Goal: Task Accomplishment & Management: Manage account settings

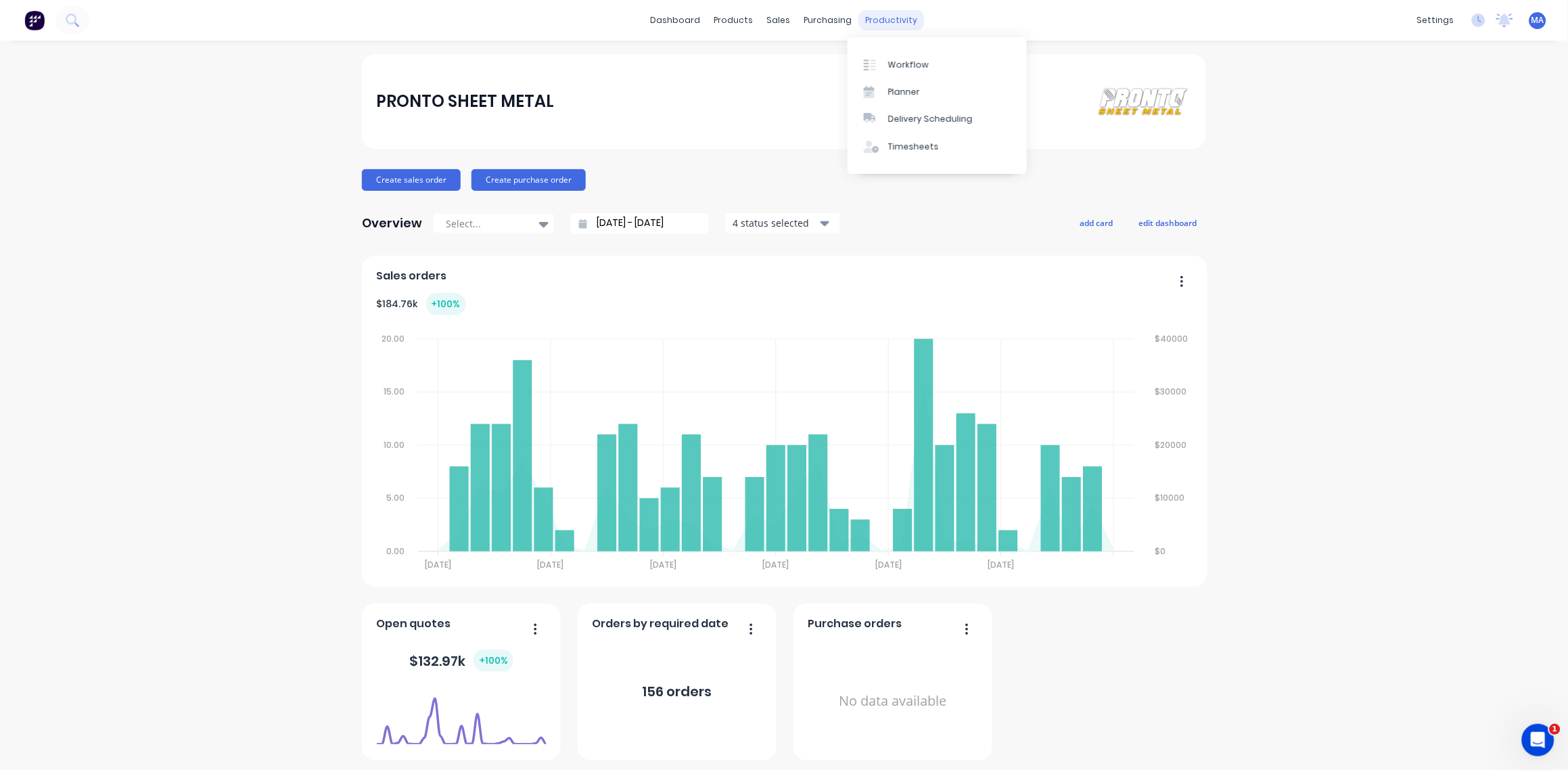
click at [871, 16] on div "productivity" at bounding box center [892, 20] width 65 height 20
click at [1412, 20] on div "settings" at bounding box center [1436, 20] width 51 height 20
click at [1348, 93] on link "Team" at bounding box center [1357, 91] width 180 height 27
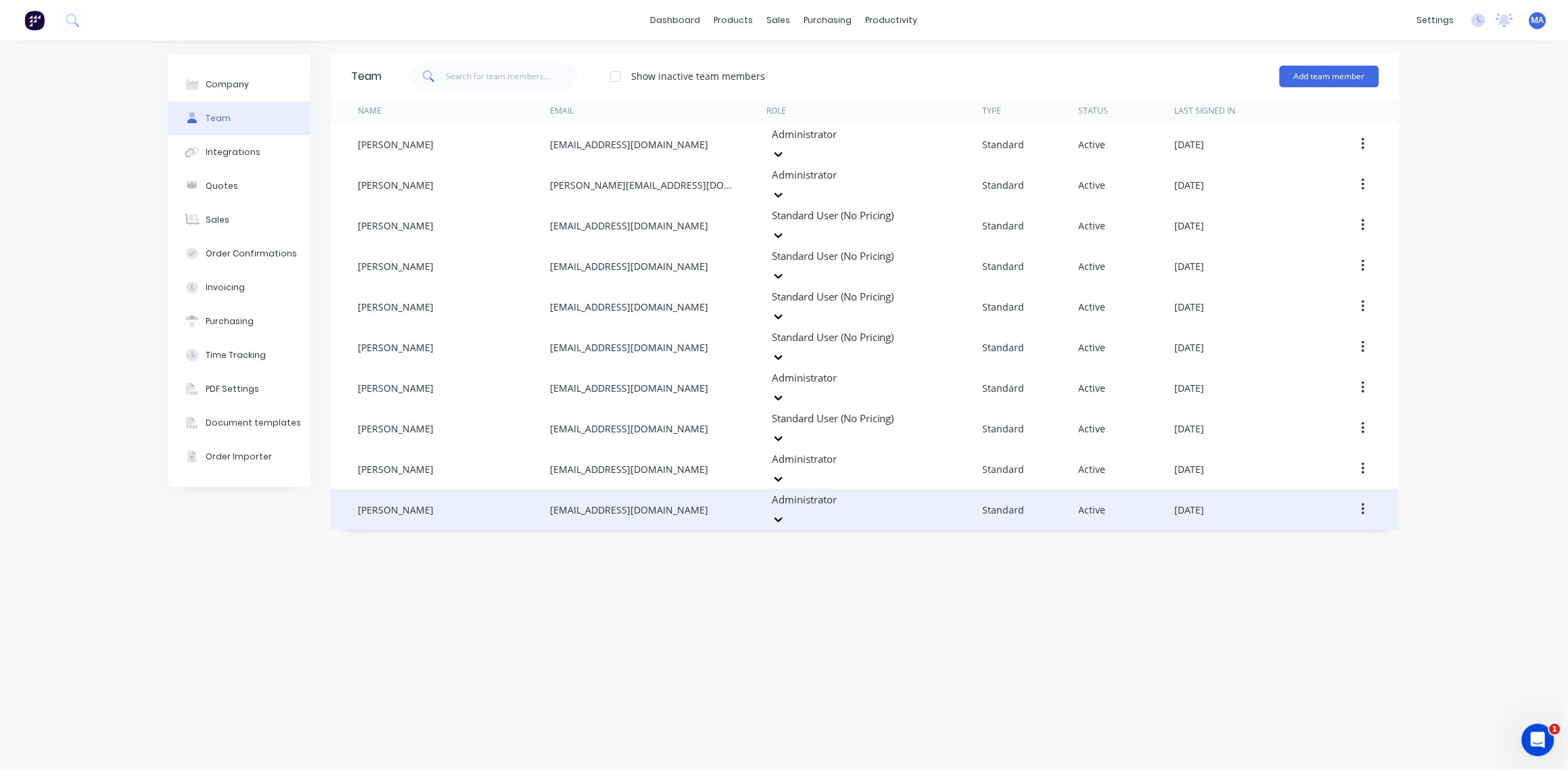
drag, startPoint x: 468, startPoint y: 452, endPoint x: 550, endPoint y: 455, distance: 82.1
click at [469, 489] on div "Sandra Booker" at bounding box center [453, 510] width 192 height 41
drag, startPoint x: 658, startPoint y: 448, endPoint x: 552, endPoint y: 448, distance: 106.0
click at [552, 489] on div "[EMAIL_ADDRESS][DOMAIN_NAME]" at bounding box center [658, 510] width 216 height 41
drag, startPoint x: 552, startPoint y: 448, endPoint x: 566, endPoint y: 445, distance: 14.3
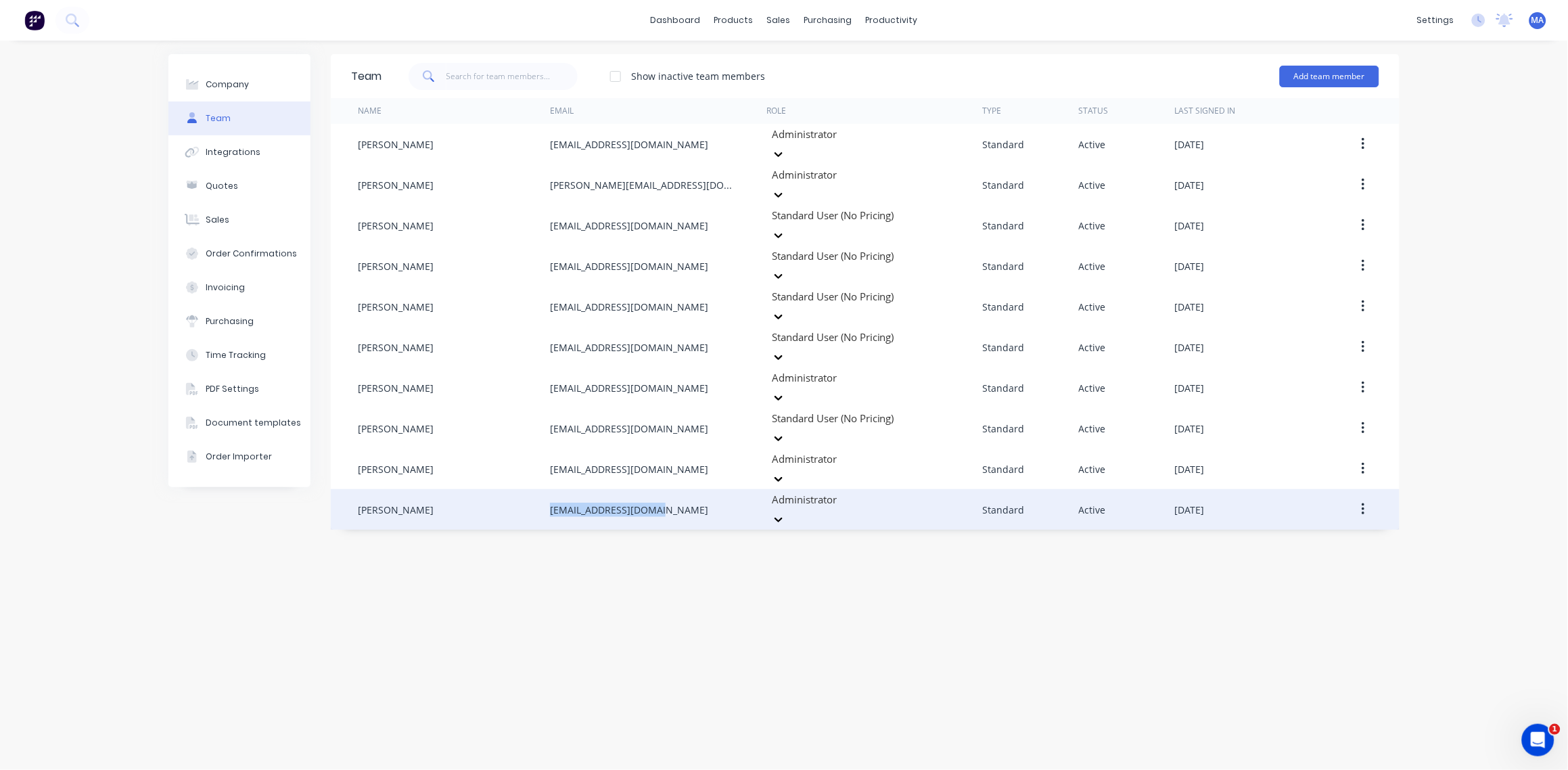
copy div "[EMAIL_ADDRESS][DOMAIN_NAME]"
click at [1360, 497] on button "button" at bounding box center [1363, 510] width 32 height 24
click at [1335, 536] on div "Edit" at bounding box center [1315, 545] width 104 height 20
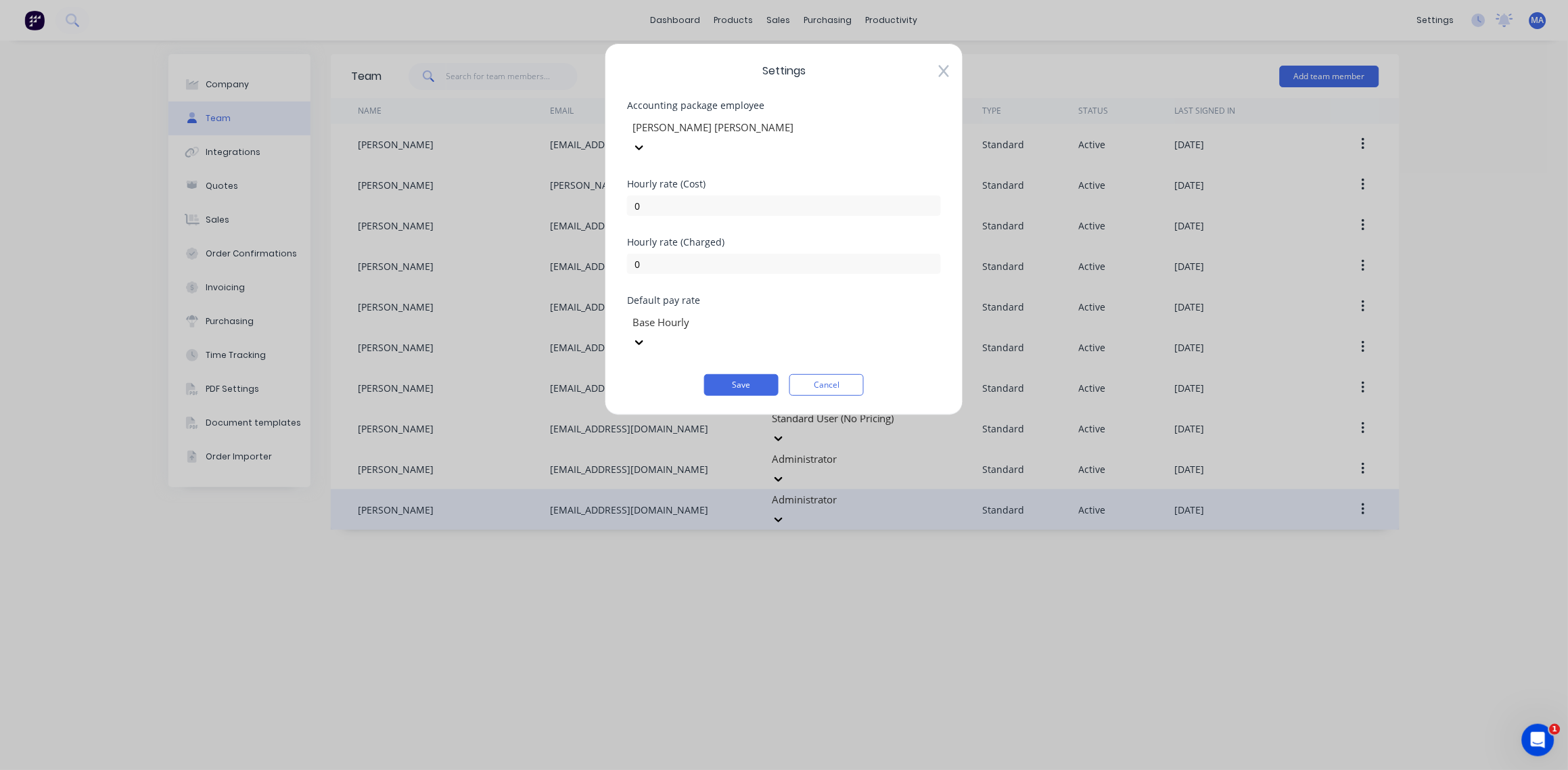
click at [801, 121] on div at bounding box center [728, 127] width 195 height 17
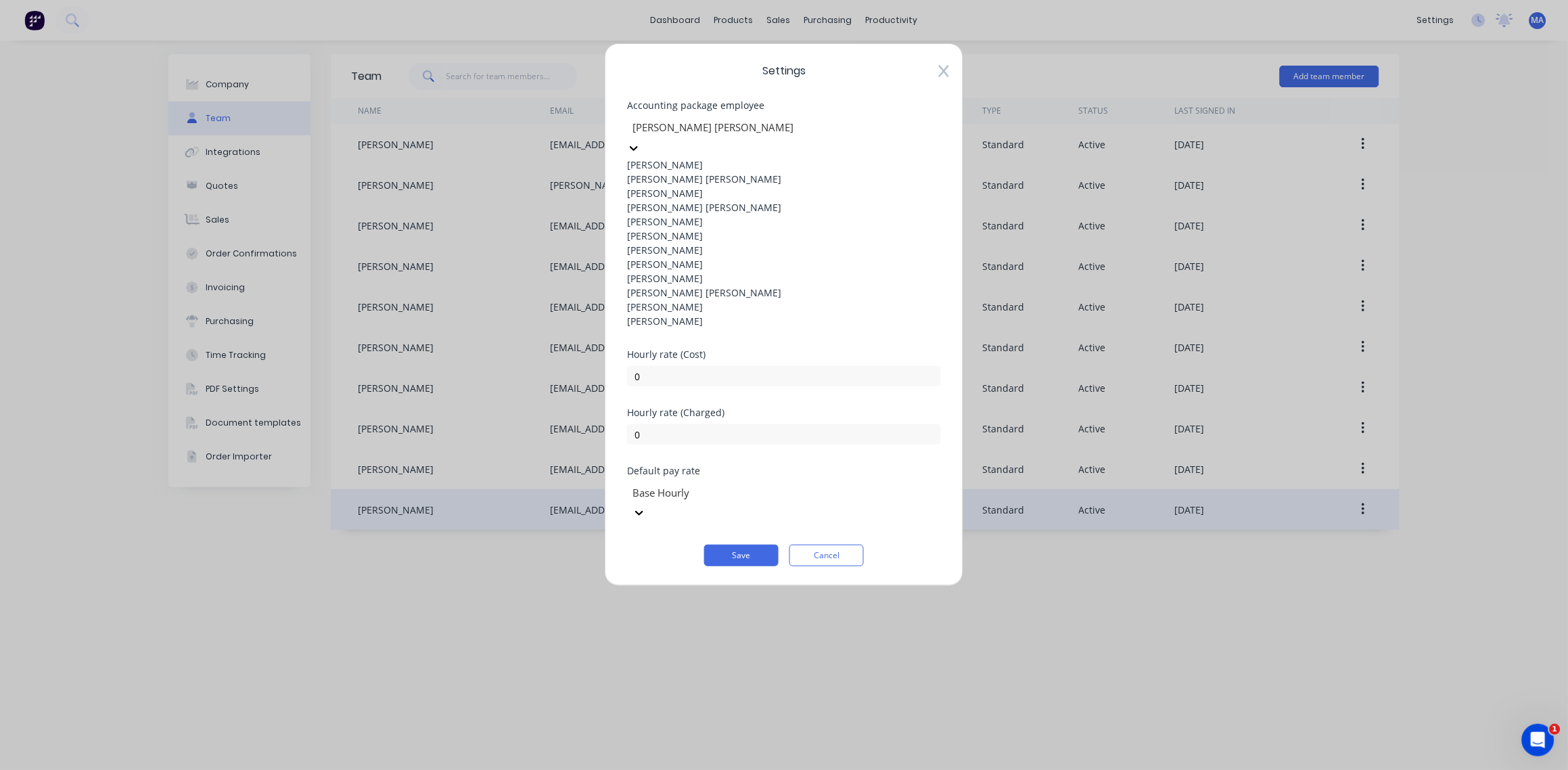
click at [845, 80] on div "Settings Accounting package employee 12 results available. Use Up and Down to c…" at bounding box center [784, 314] width 358 height 543
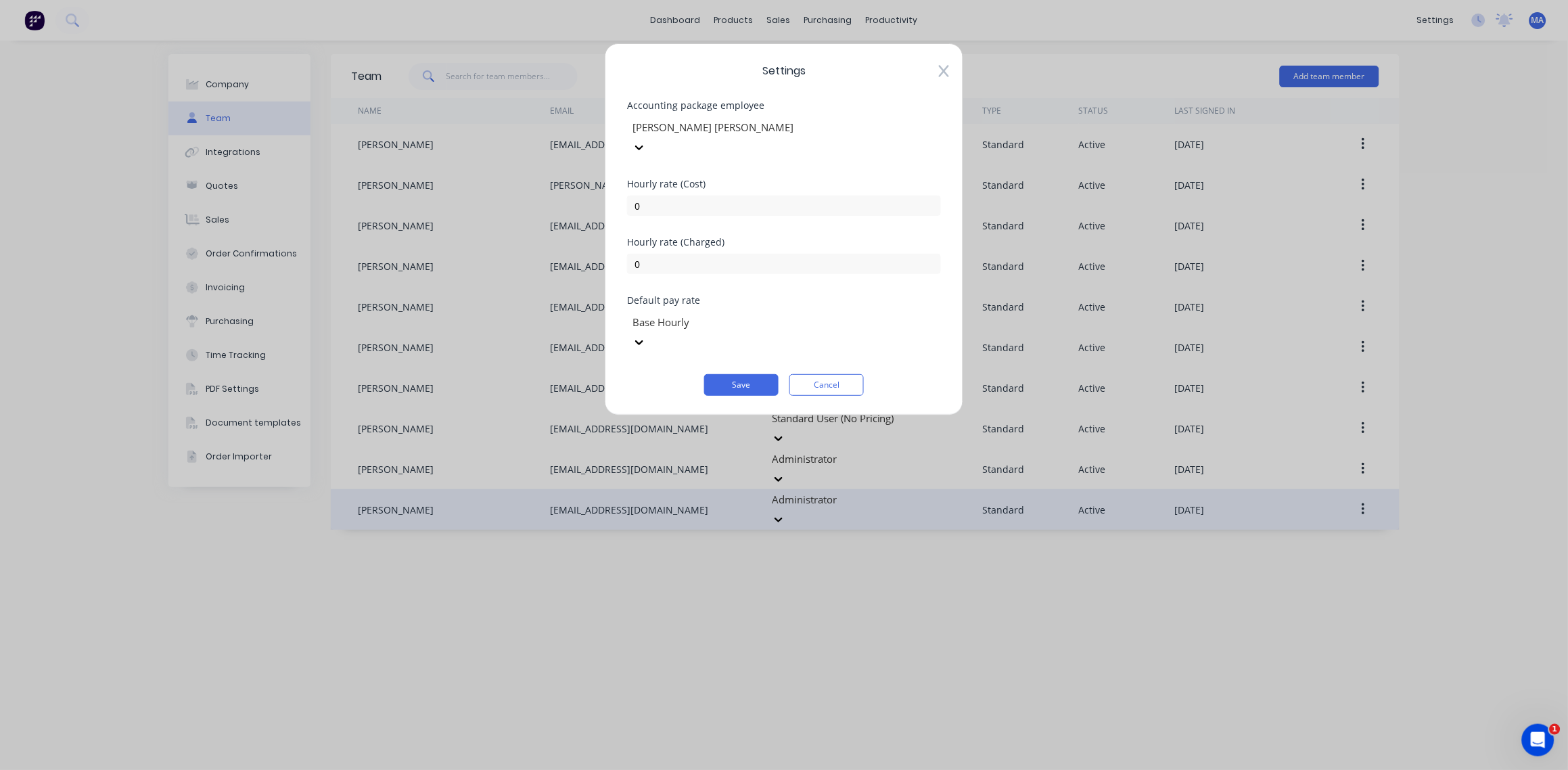
click at [948, 69] on icon at bounding box center [944, 71] width 10 height 14
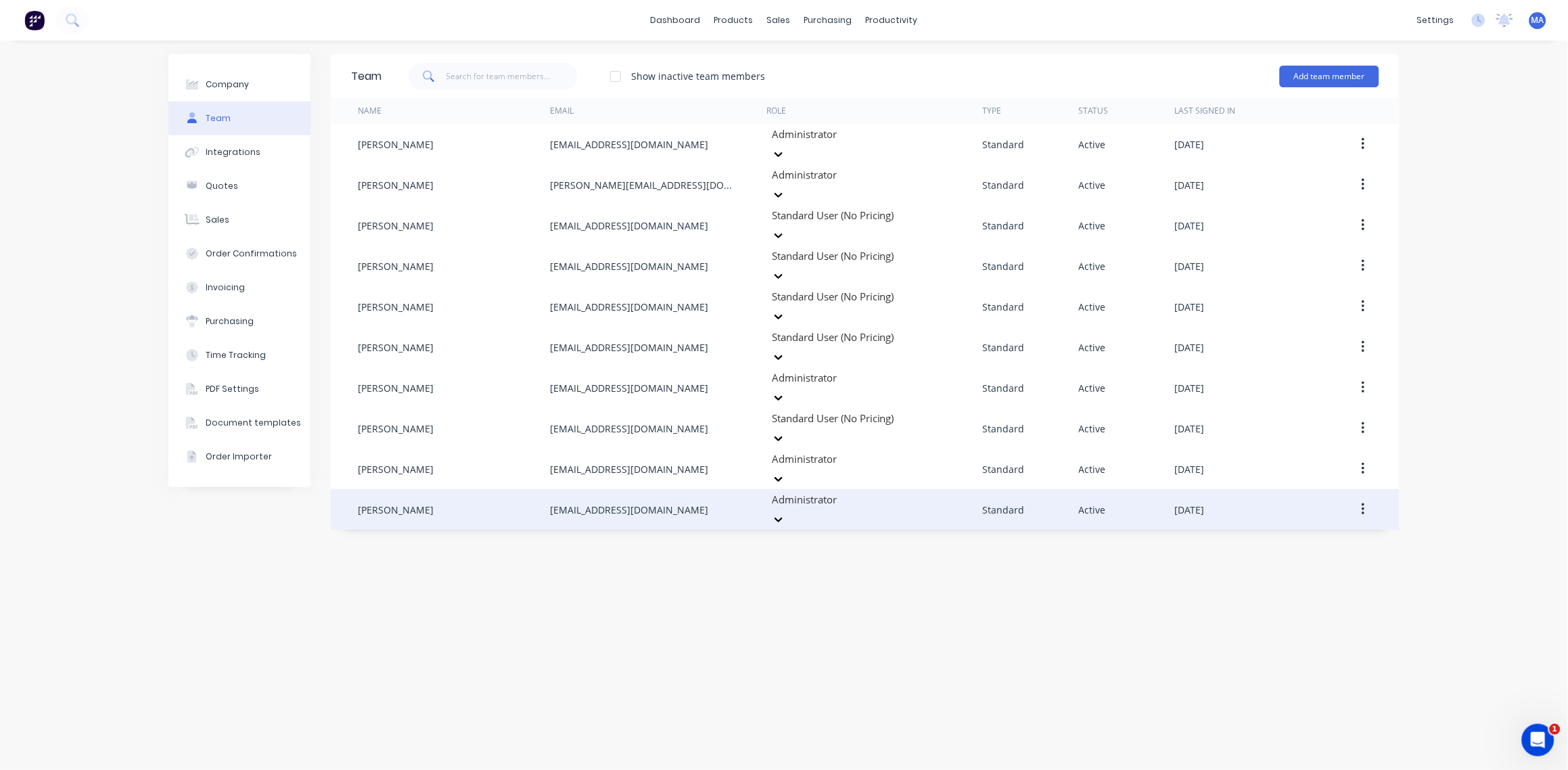
click at [1362, 502] on icon "button" at bounding box center [1363, 510] width 3 height 15
click at [1339, 563] on div "Disable" at bounding box center [1315, 572] width 104 height 20
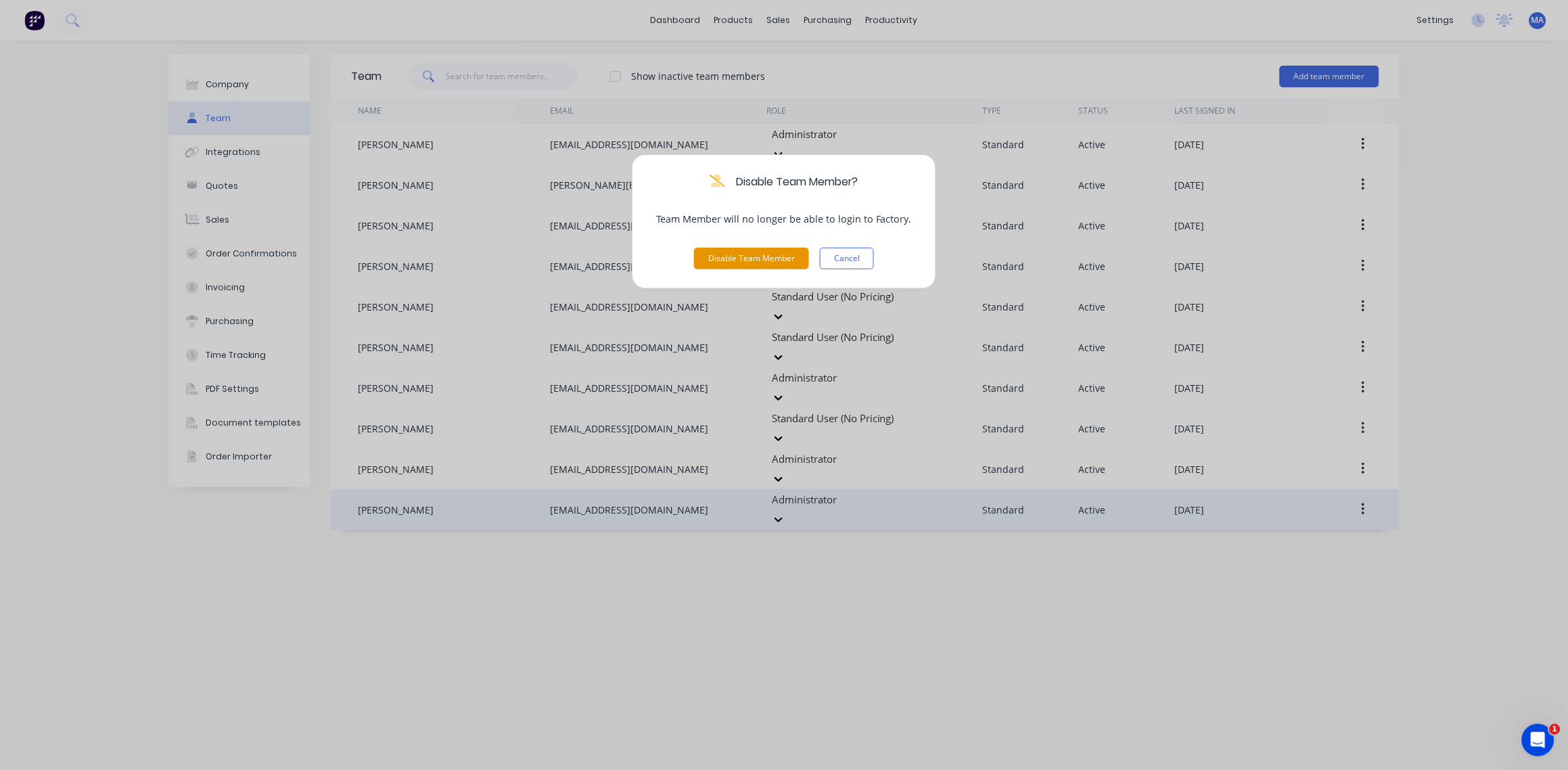
click at [756, 265] on button "Disable Team Member" at bounding box center [751, 258] width 115 height 22
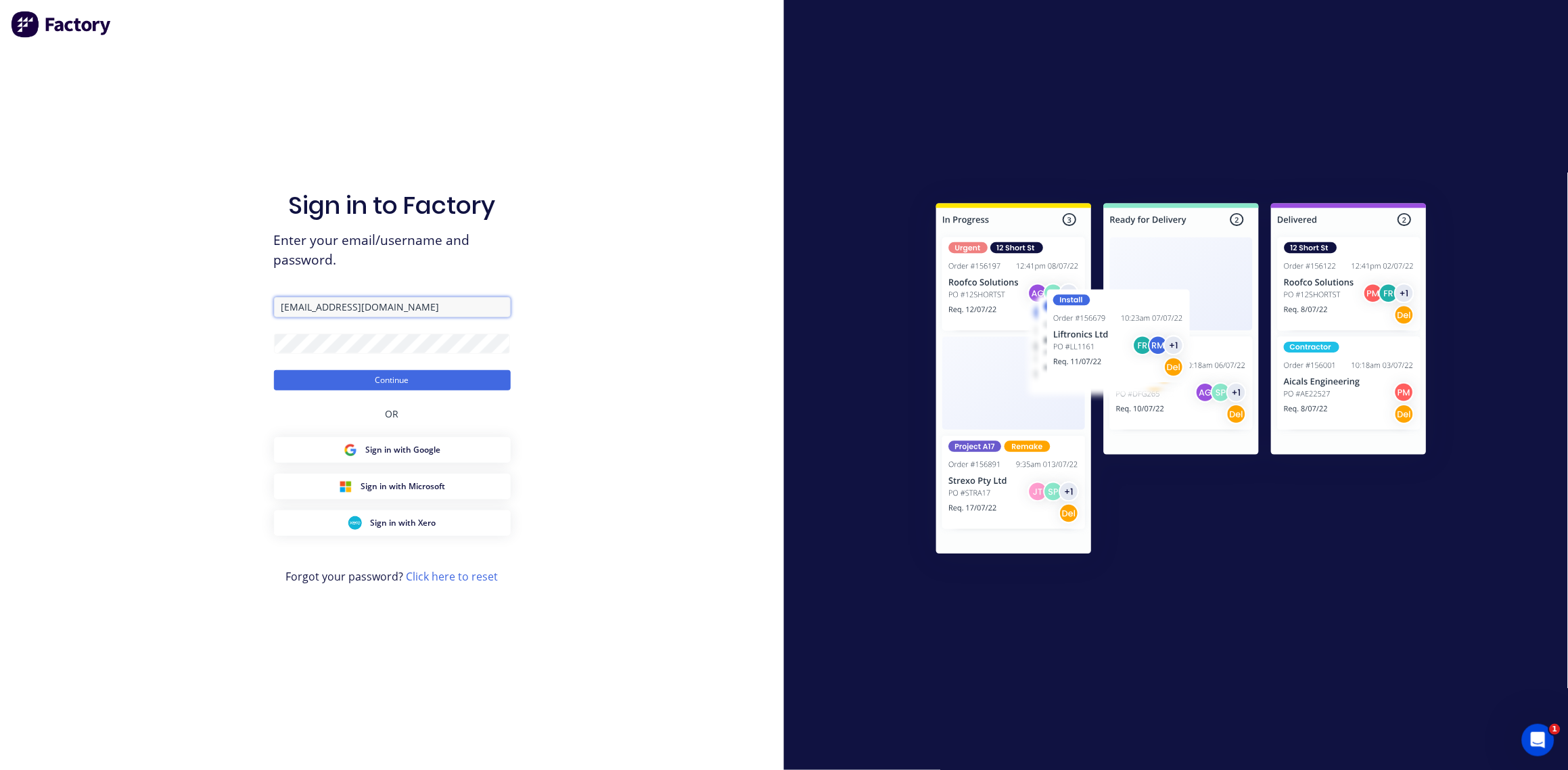
click at [326, 306] on input "skaylorlee@gmail.com" at bounding box center [393, 307] width 237 height 20
type input "skaylorlees@gmail.com"
click at [338, 354] on form "skaylorlees@gmail.com Continue" at bounding box center [393, 344] width 237 height 93
click at [398, 385] on button "Continue" at bounding box center [393, 380] width 237 height 20
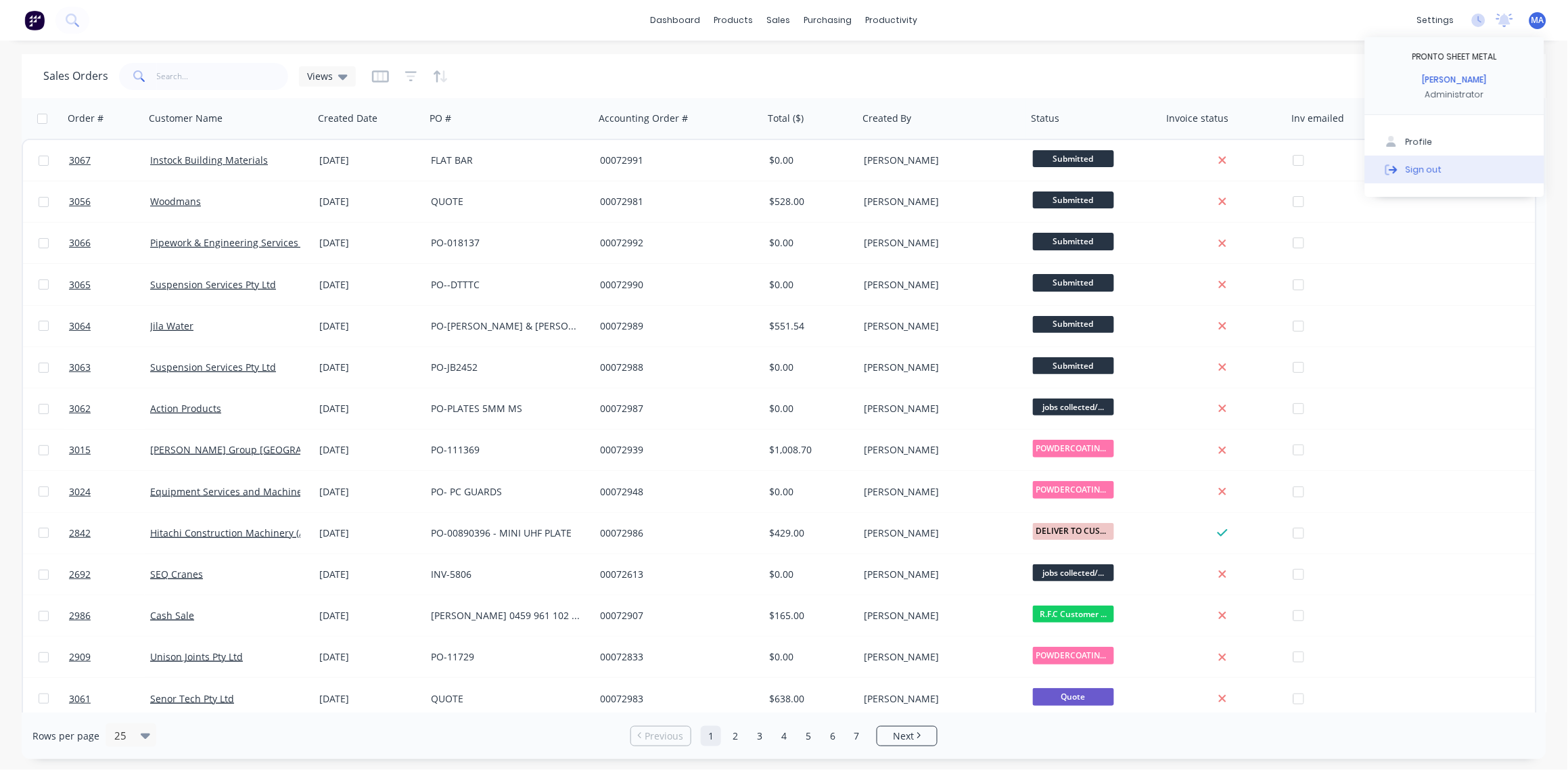
click at [1450, 171] on button "Sign out" at bounding box center [1455, 169] width 180 height 27
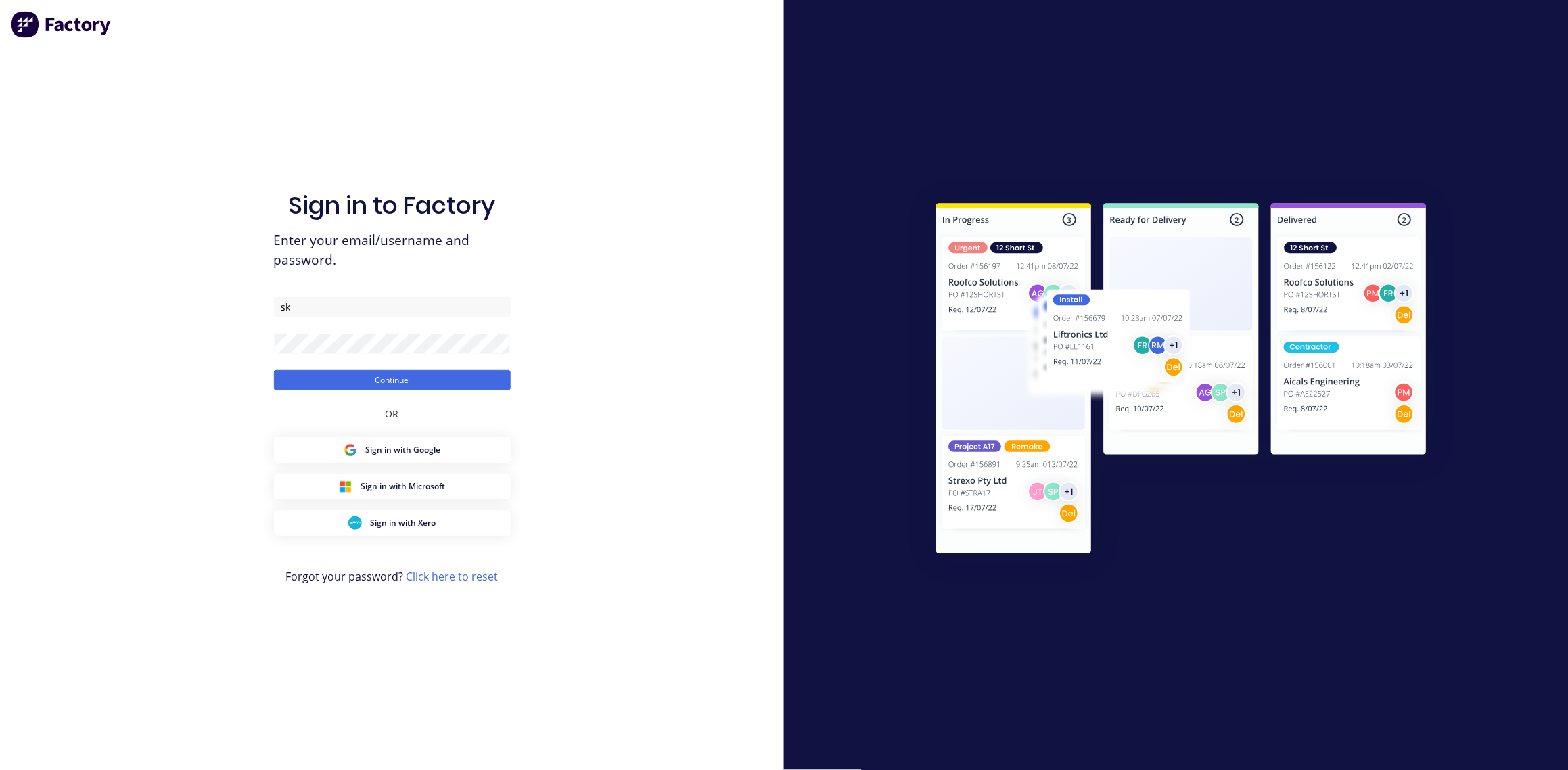
type input "s"
drag, startPoint x: 304, startPoint y: 318, endPoint x: 300, endPoint y: 310, distance: 8.9
paste input "skaylorlees@gmail.com"
type input "skaylorlees@gmail.com"
click at [223, 343] on div "Sign in to Factory Enter your email/username and password. skaylorlees@gmail.co…" at bounding box center [392, 385] width 784 height 770
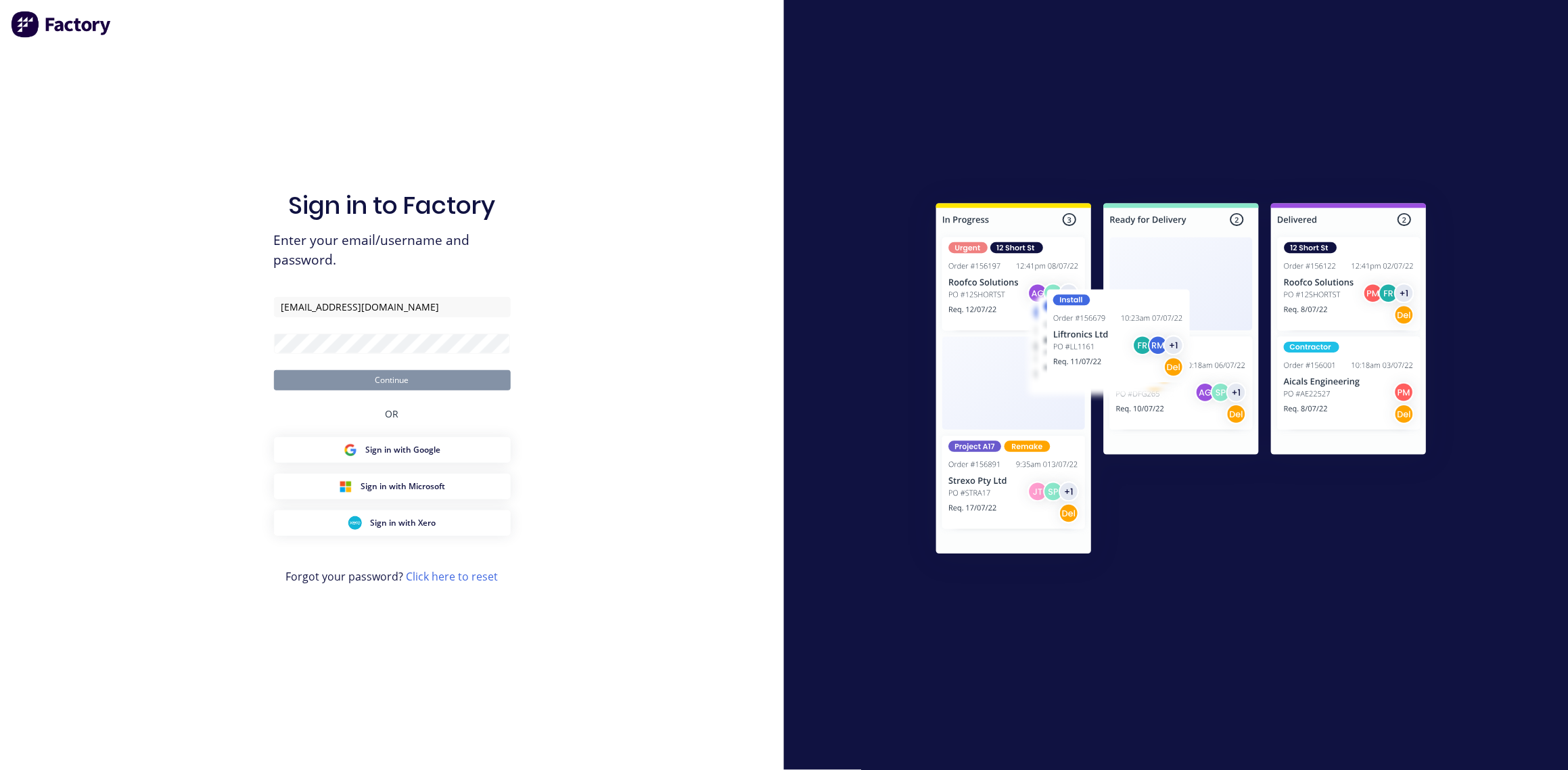
click at [708, 314] on div "Sign in to Factory Enter your email/username and password. skaylorlees@gmail.co…" at bounding box center [392, 385] width 784 height 770
click at [274, 370] on button "Continue" at bounding box center [393, 380] width 237 height 20
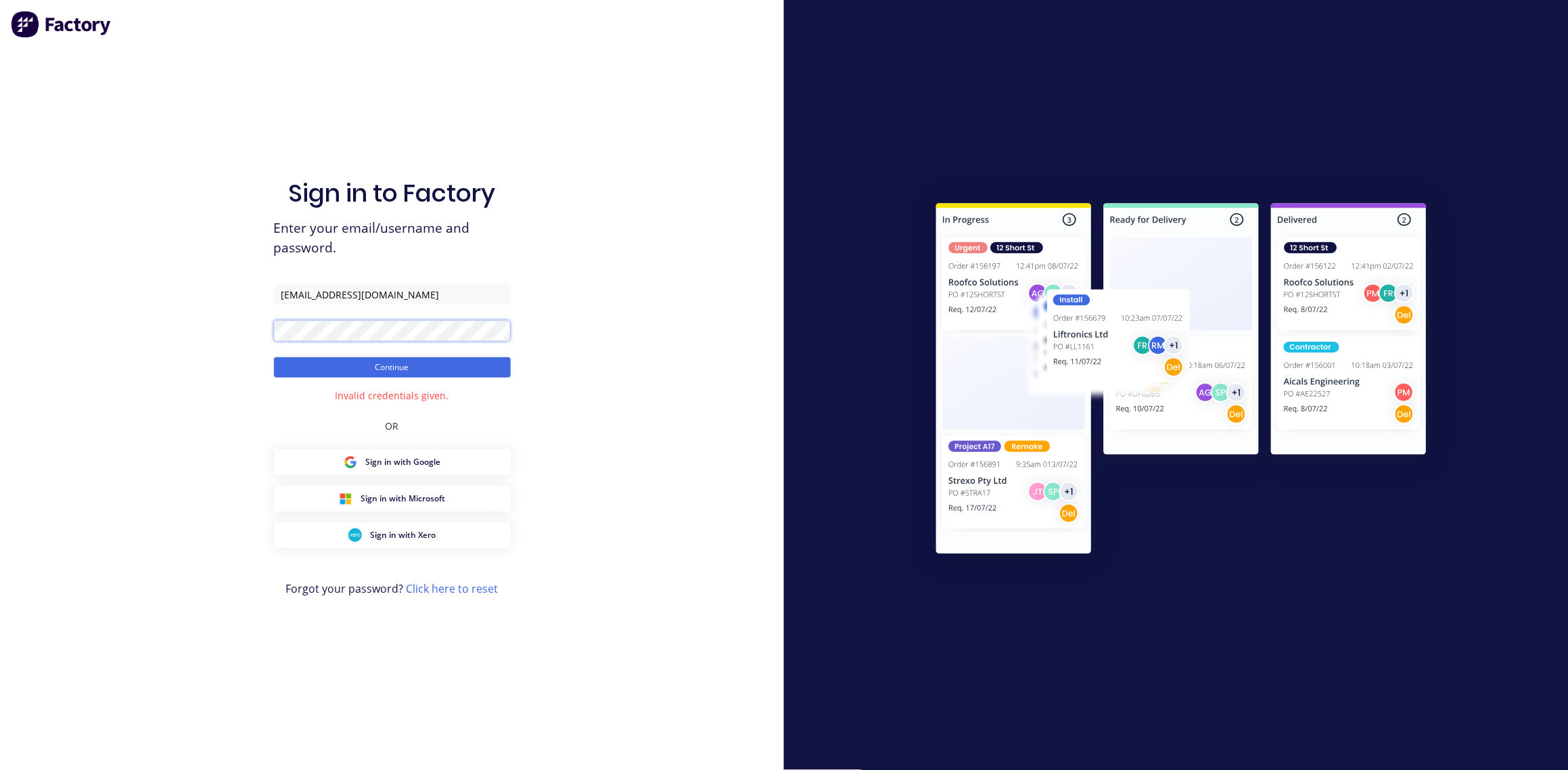
drag, startPoint x: 382, startPoint y: 341, endPoint x: 248, endPoint y: 336, distance: 134.1
click at [260, 340] on div "Sign in to Factory Enter your email/username and password. skaylorlees@gmail.co…" at bounding box center [392, 385] width 784 height 770
click at [274, 358] on button "Continue" at bounding box center [393, 367] width 237 height 20
click at [574, 303] on div "Sign in to Factory Enter your email/username and password. skaylorlees@gmail.co…" at bounding box center [392, 385] width 784 height 770
click at [243, 340] on div "Sign in to Factory Enter your email/username and password. skaylorlees@gmail.co…" at bounding box center [392, 385] width 784 height 770
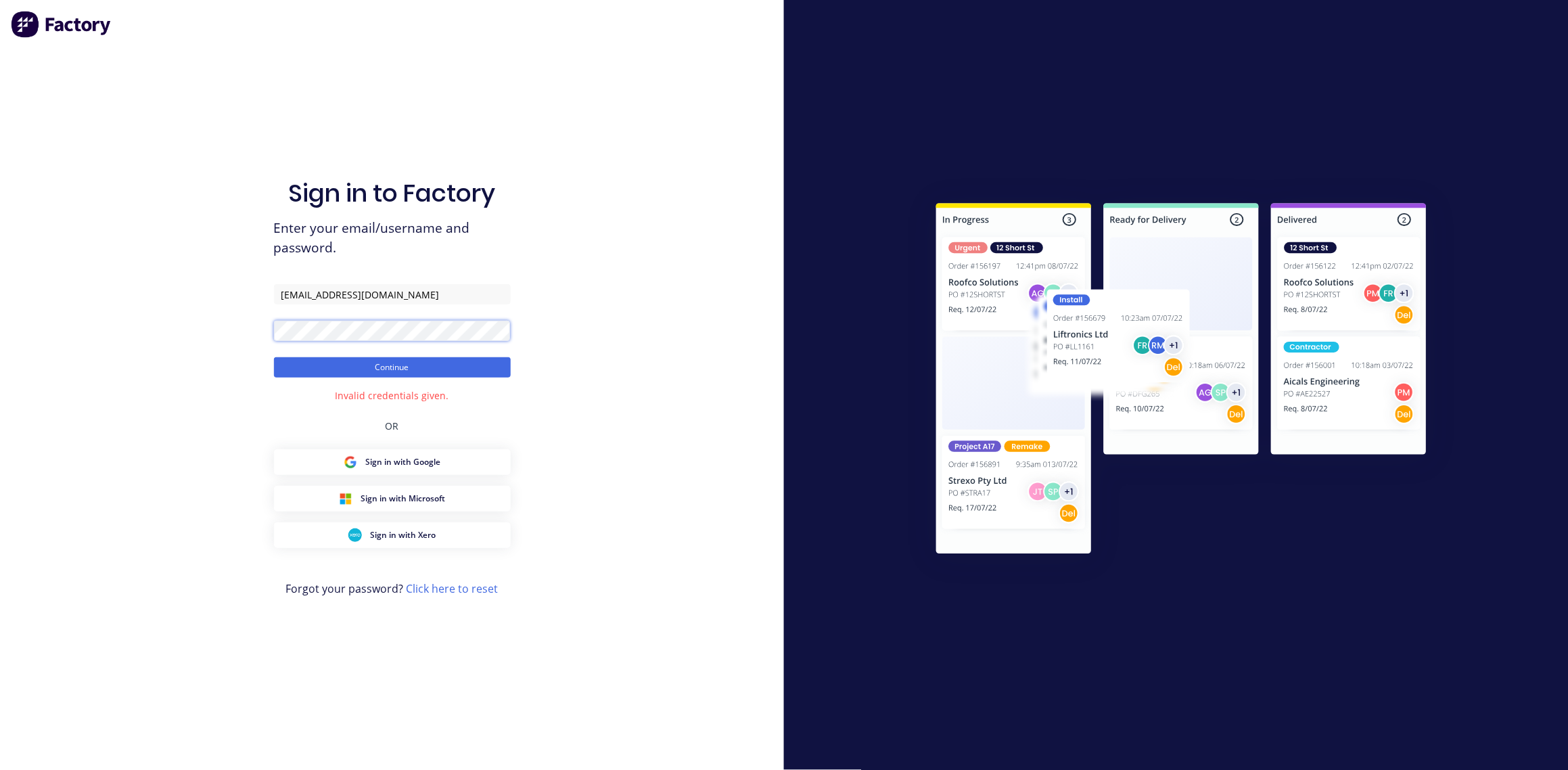
click at [274, 358] on button "Continue" at bounding box center [393, 367] width 237 height 20
click at [423, 298] on input "skaylorlees@gmail.com" at bounding box center [393, 294] width 237 height 20
click at [281, 298] on input "skaylorlees@gmail.com" at bounding box center [393, 294] width 237 height 20
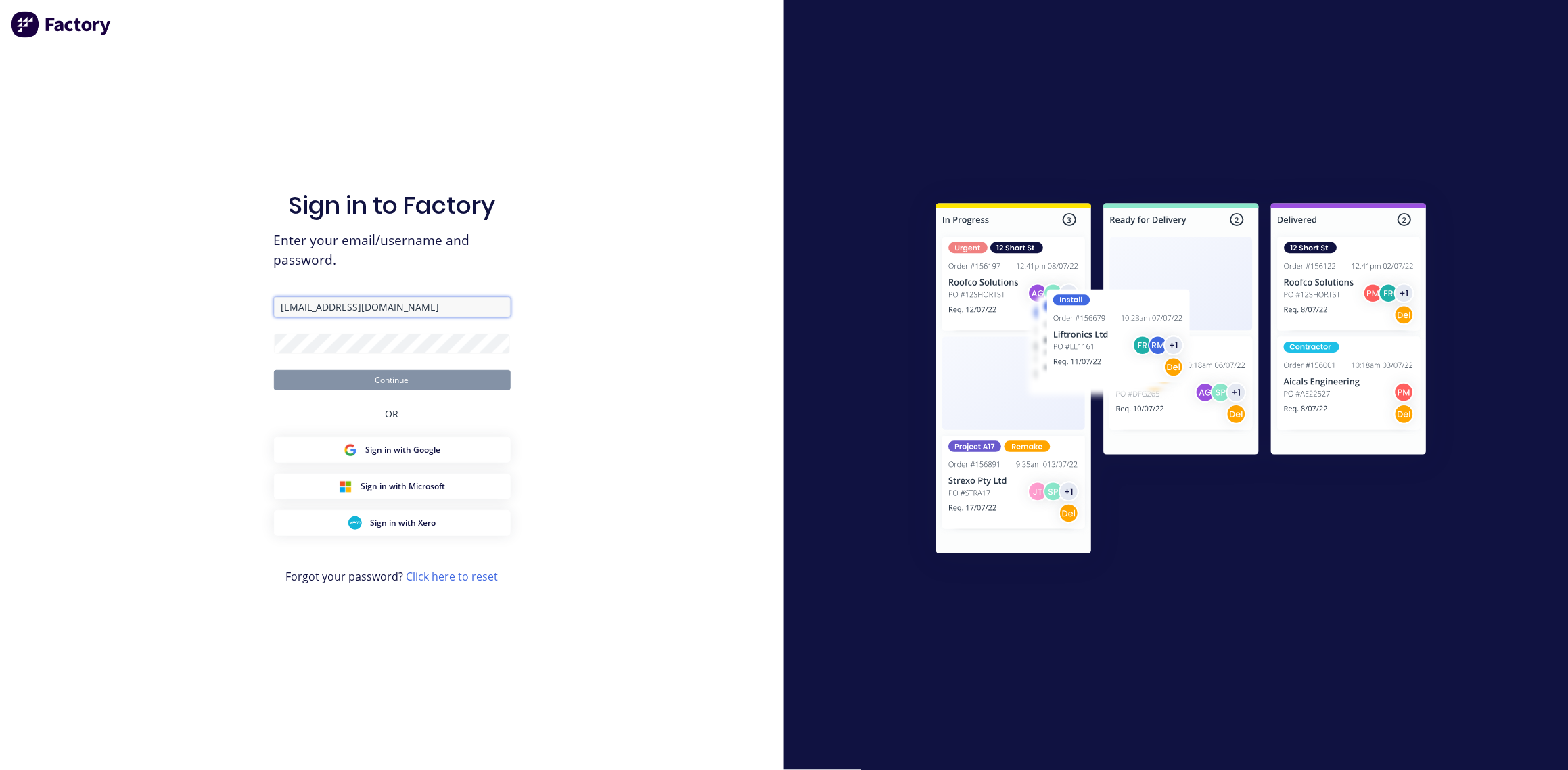
drag, startPoint x: 0, startPoint y: 0, endPoint x: 437, endPoint y: 309, distance: 535.2
click at [437, 309] on input "[EMAIL_ADDRESS][DOMAIN_NAME]" at bounding box center [393, 307] width 237 height 20
type input "s"
click at [92, 324] on div "Sign in to Factory Enter your email/username and password. Continue OR Sign in …" at bounding box center [392, 385] width 784 height 770
click at [286, 305] on input "text" at bounding box center [393, 307] width 237 height 20
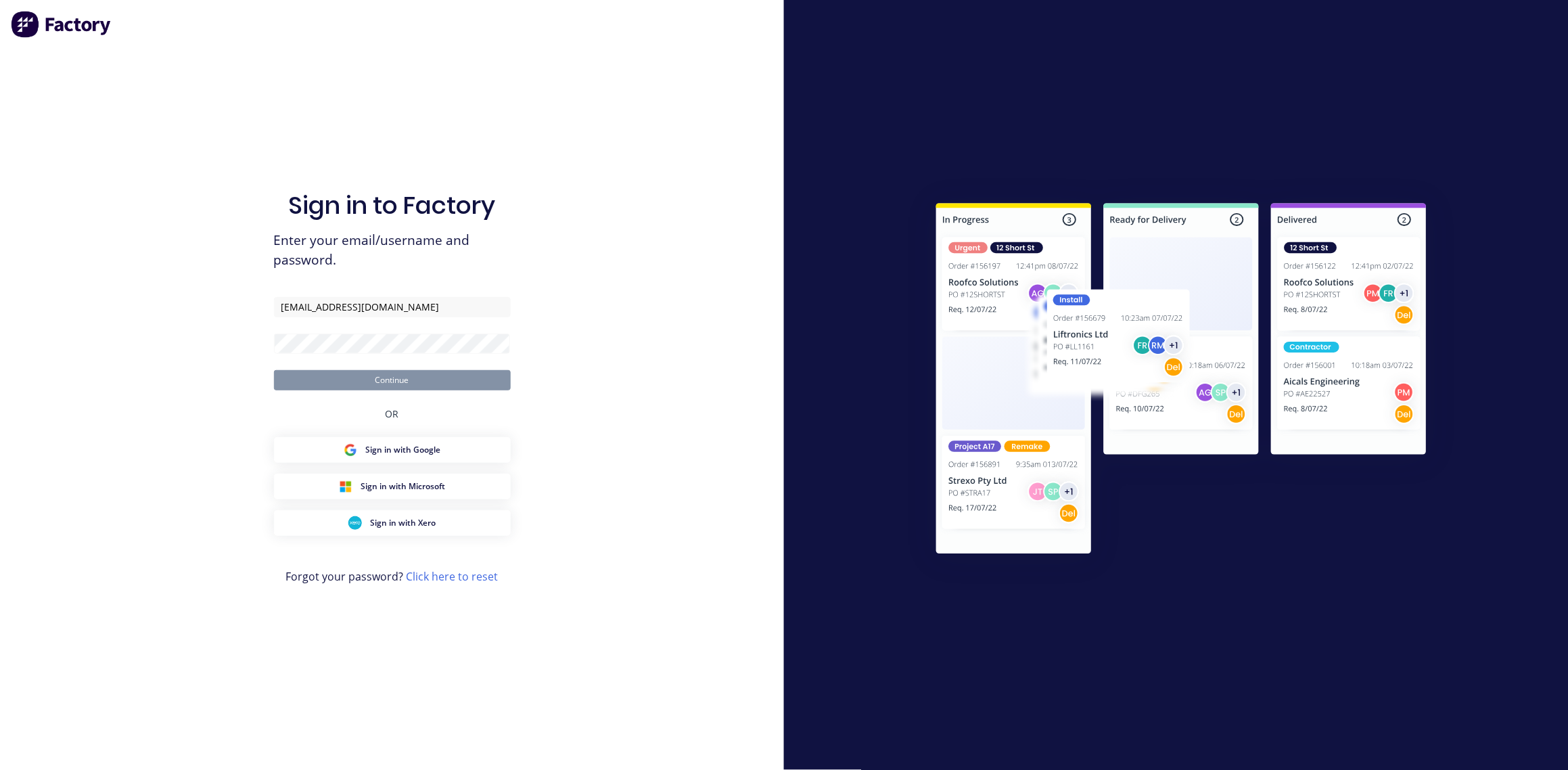
click at [401, 381] on button "Continue" at bounding box center [393, 380] width 237 height 20
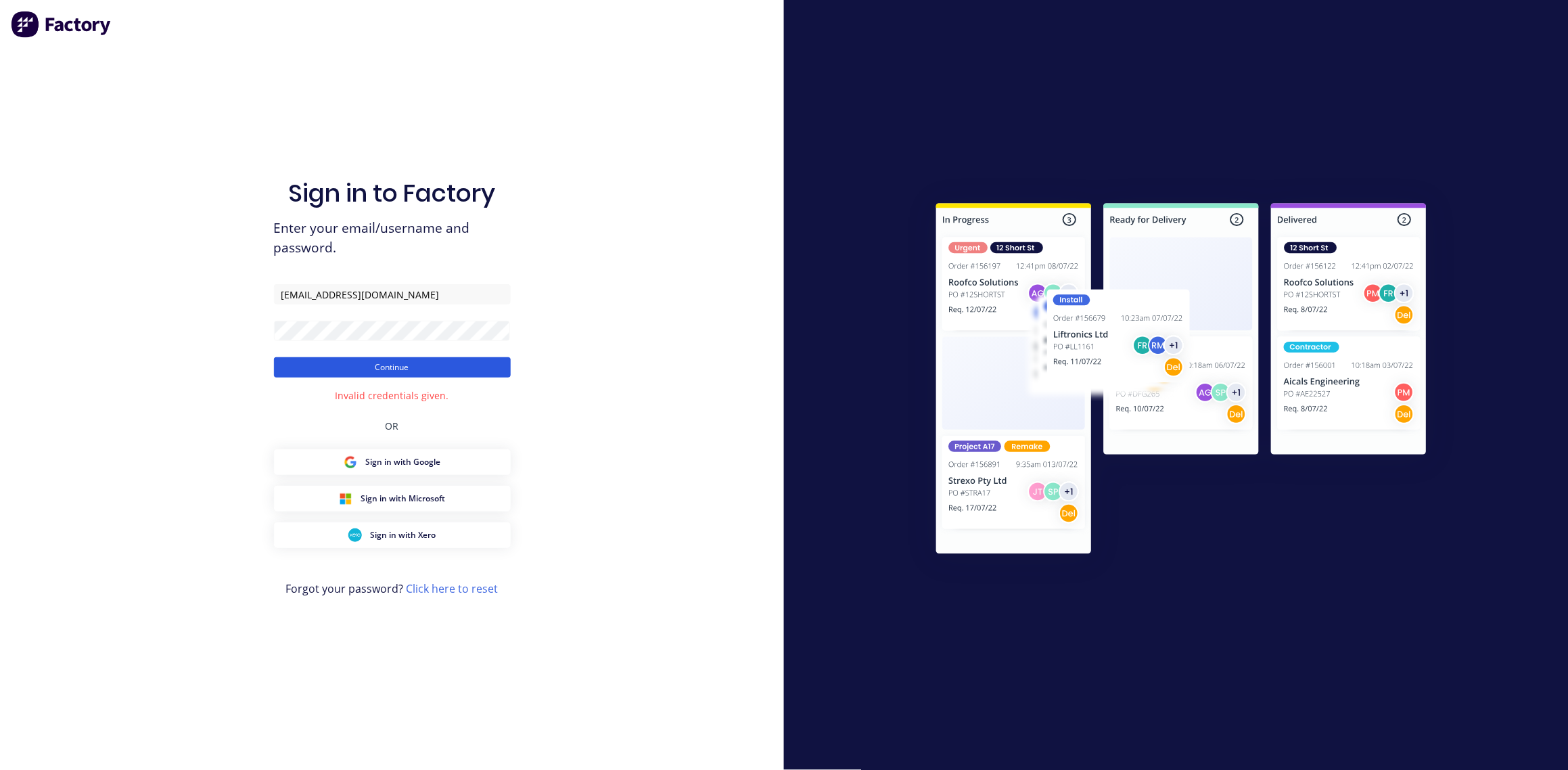
click at [398, 370] on button "Continue" at bounding box center [393, 367] width 237 height 20
click at [368, 363] on button "Continue" at bounding box center [393, 367] width 237 height 20
click at [211, 327] on div "Sign in to Factory Enter your email/username and password. skaylorlees@gmail.co…" at bounding box center [392, 385] width 784 height 770
click at [294, 370] on button "Continue" at bounding box center [393, 367] width 237 height 20
click at [371, 366] on button "Continue" at bounding box center [393, 367] width 237 height 20
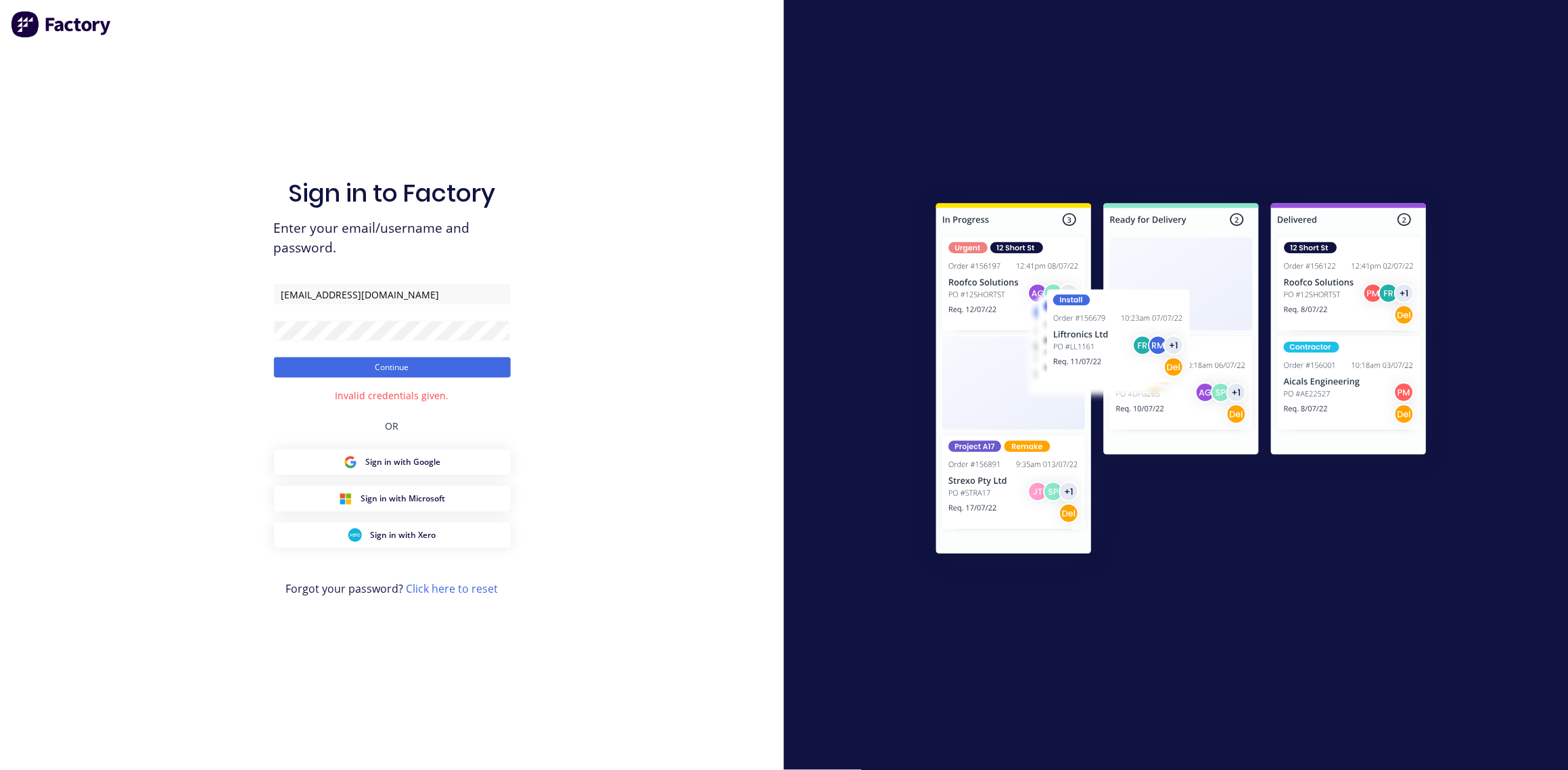
drag, startPoint x: 118, startPoint y: 312, endPoint x: 132, endPoint y: 179, distance: 133.7
click at [105, 291] on div "Sign in to Factory Enter your email/username and password. skaylorlees@gmail.co…" at bounding box center [392, 385] width 784 height 770
click at [418, 286] on input "skaylorlees@gmail.com" at bounding box center [393, 294] width 237 height 20
click at [131, 323] on div "Sign in to Factory Enter your email/username and password. skaylorlees@gmail.co…" at bounding box center [392, 385] width 784 height 770
click at [274, 358] on button "Continue" at bounding box center [393, 367] width 237 height 20
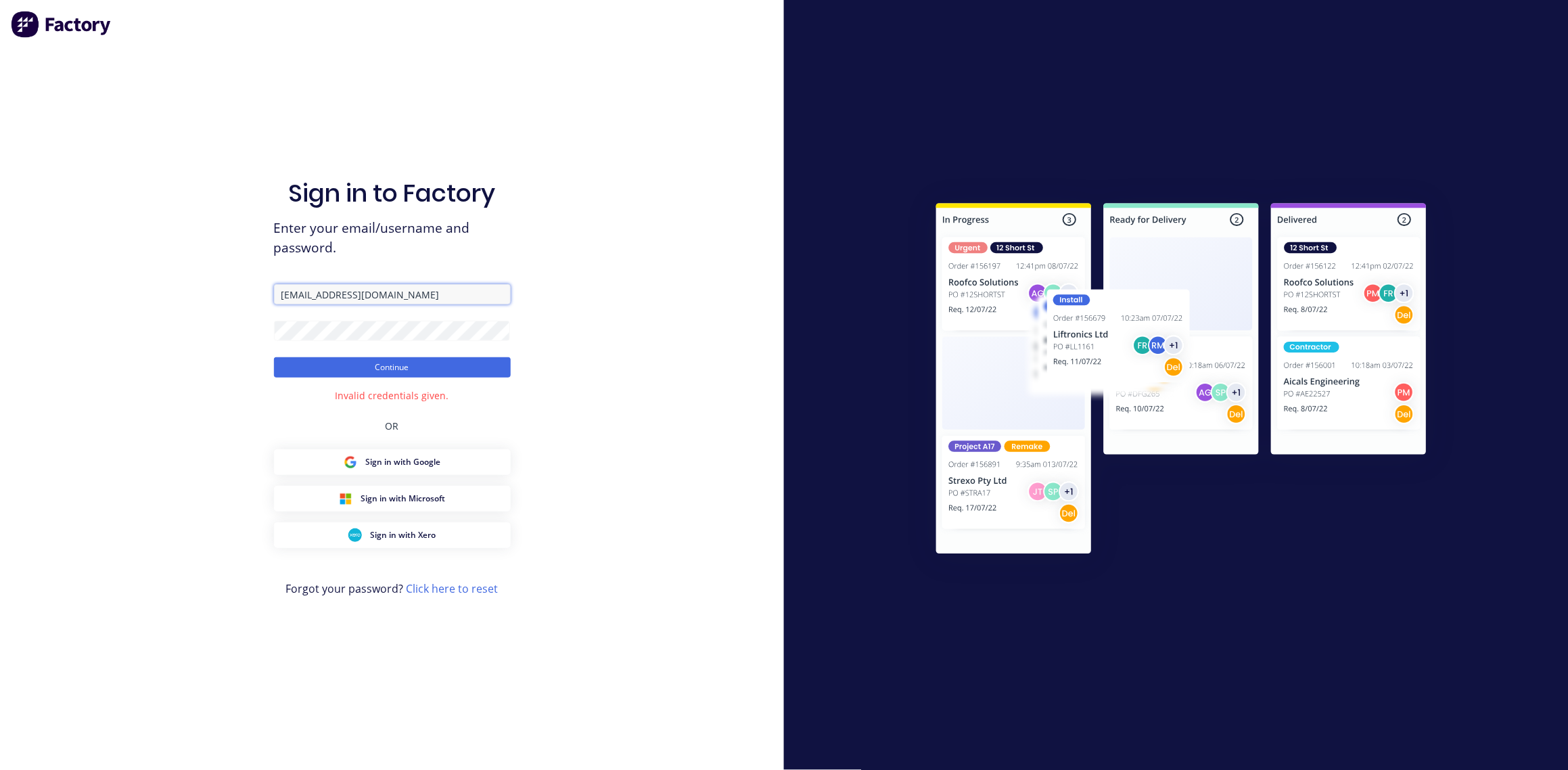
click at [282, 297] on input "skaylorlees@gmail.com" at bounding box center [393, 294] width 237 height 20
click at [398, 294] on input "skaylorlees@gmail.com" at bounding box center [393, 294] width 237 height 20
type input "skaylorlees@gmail.com"
click at [540, 238] on div "Sign in to Factory Enter your email/username and password. skaylorlees@gmail.co…" at bounding box center [392, 385] width 784 height 770
click at [389, 371] on button "Continue" at bounding box center [393, 367] width 237 height 20
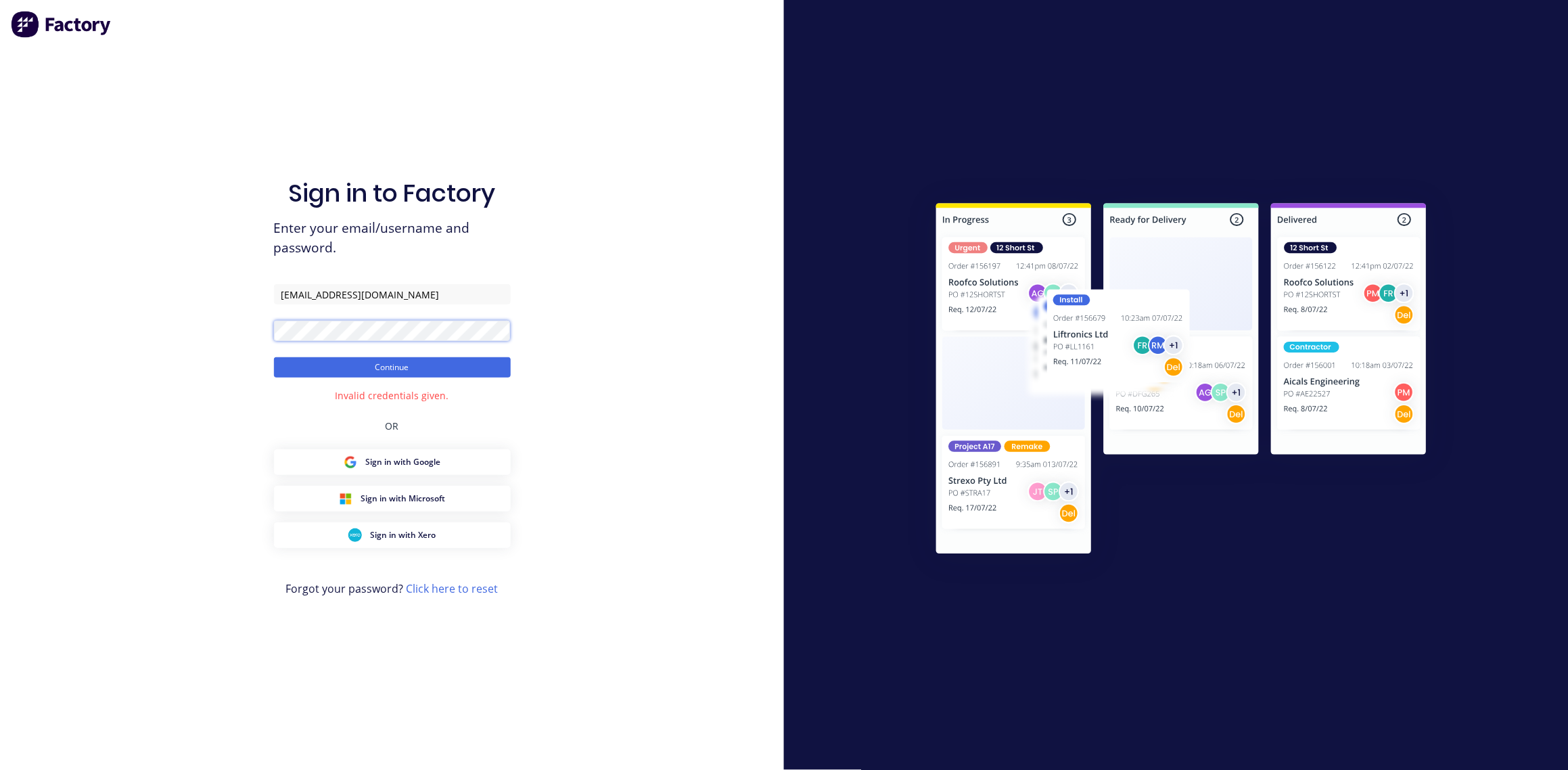
click at [224, 336] on div "Sign in to Factory Enter your email/username and password. skaylorlees@gmail.co…" at bounding box center [392, 385] width 784 height 770
click at [274, 358] on button "Continue" at bounding box center [393, 367] width 237 height 20
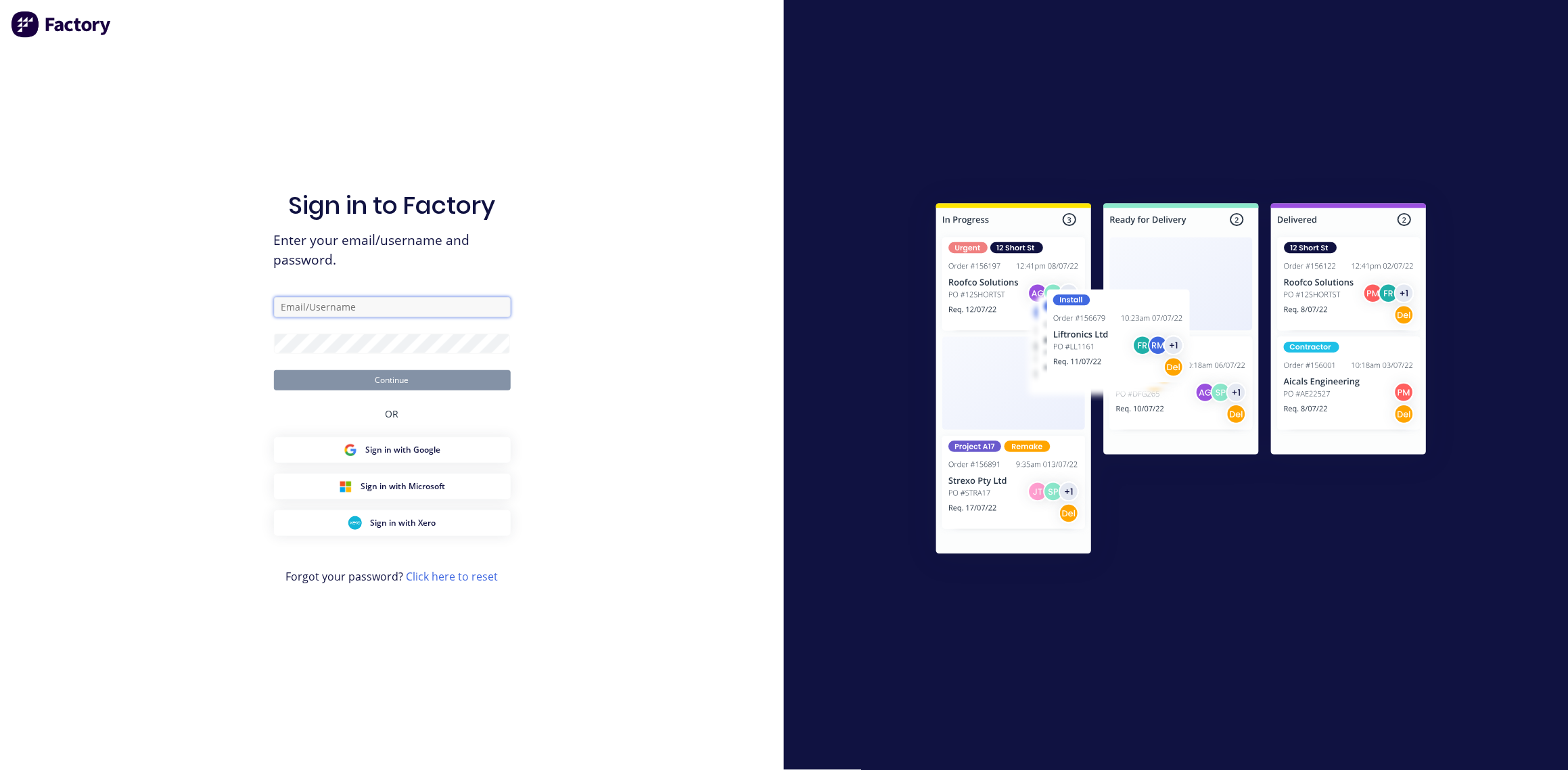
click at [353, 309] on input "text" at bounding box center [393, 307] width 237 height 20
type input "[EMAIL_ADDRESS][DOMAIN_NAME]"
click at [274, 370] on button "Continue" at bounding box center [393, 380] width 237 height 20
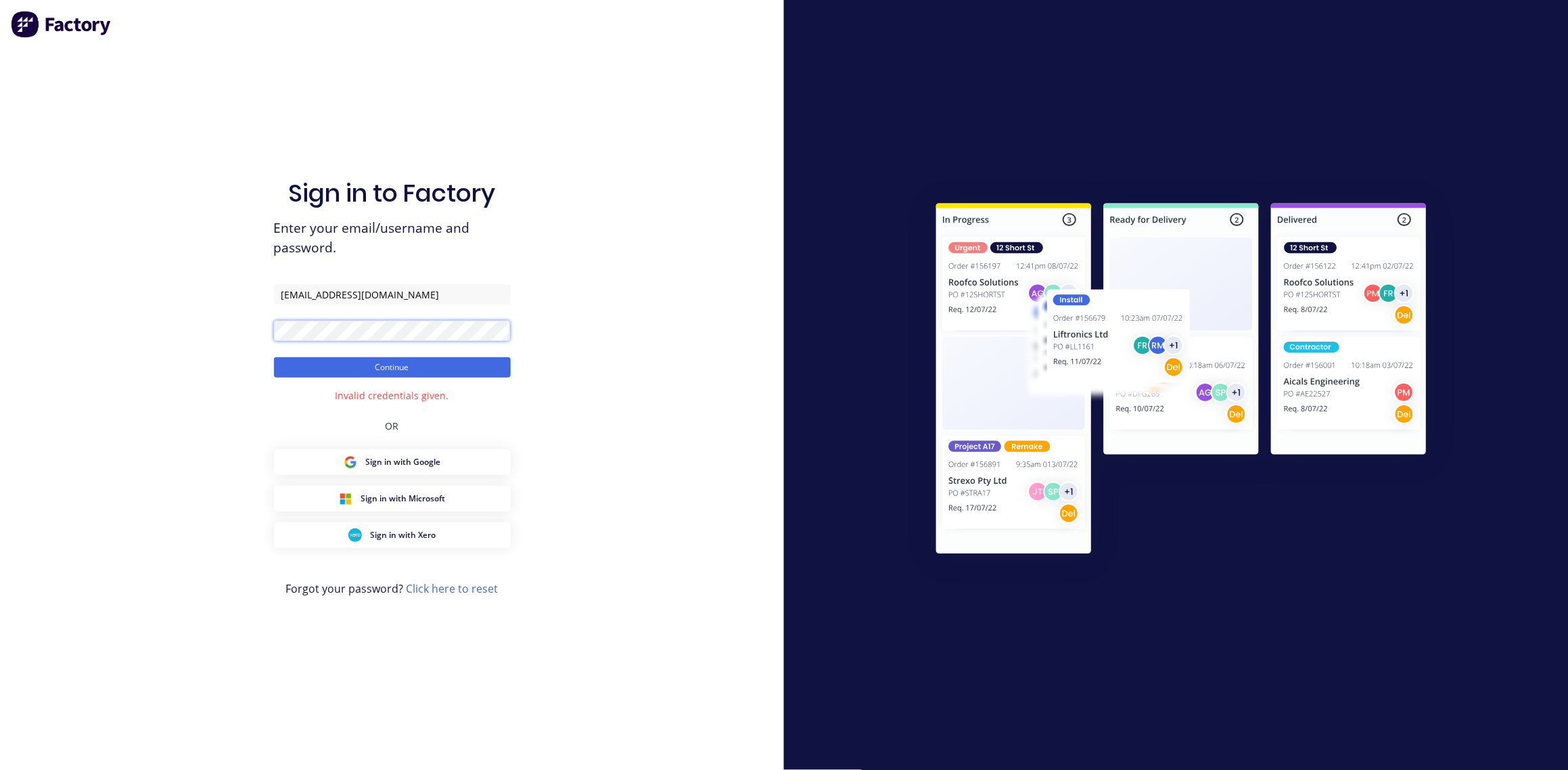
click at [274, 358] on button "Continue" at bounding box center [393, 367] width 237 height 20
click at [401, 370] on button "Continue" at bounding box center [393, 367] width 237 height 20
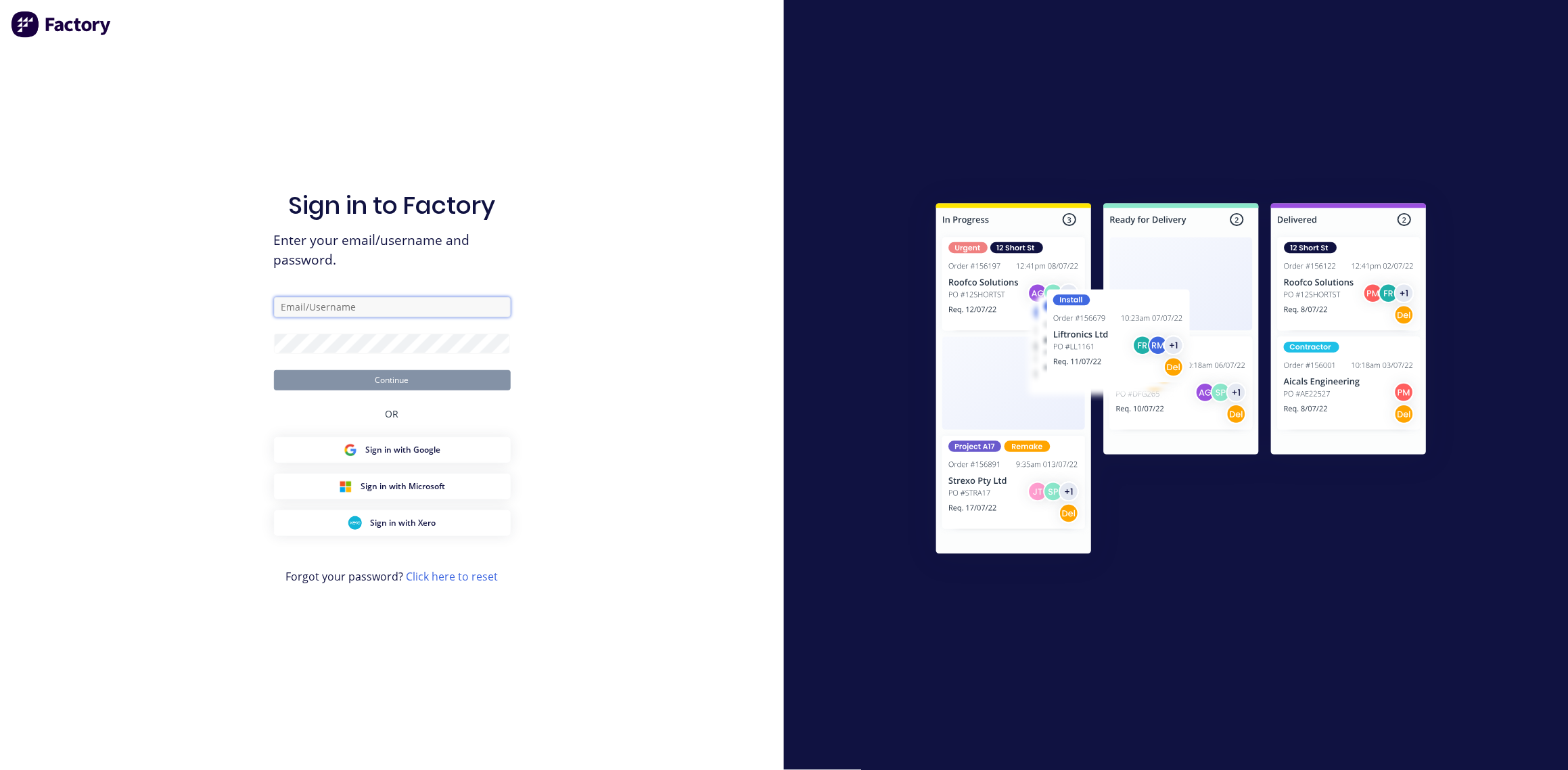
click at [380, 308] on input "text" at bounding box center [393, 307] width 237 height 20
type input "[EMAIL_ADDRESS][DOMAIN_NAME]"
click at [406, 381] on button "Continue" at bounding box center [393, 380] width 237 height 20
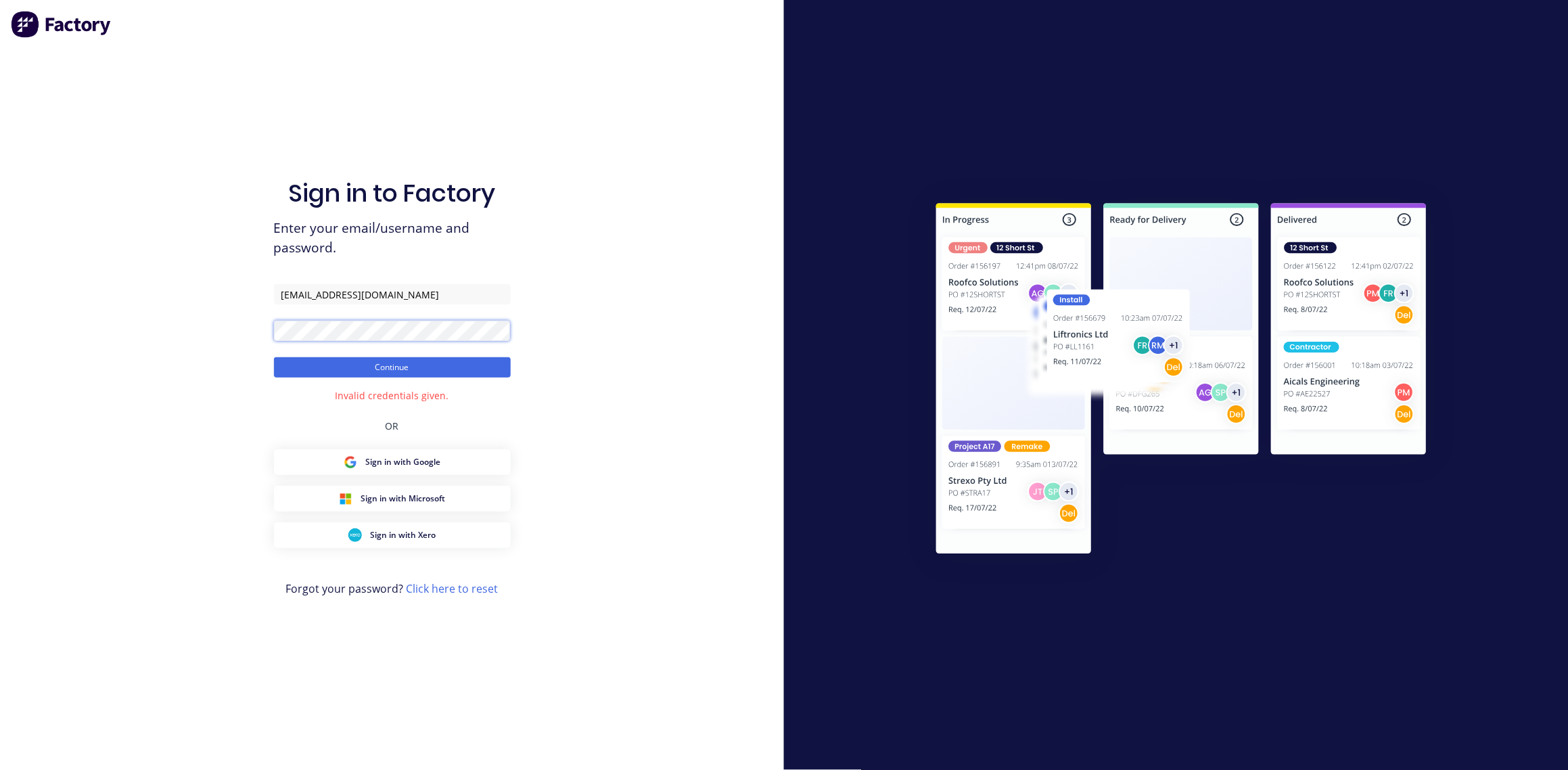
click at [162, 340] on div "Sign in to Factory Enter your email/username and password. [EMAIL_ADDRESS][DOMA…" at bounding box center [392, 385] width 784 height 770
click at [401, 368] on button "Continue" at bounding box center [393, 367] width 237 height 20
